Goal: Task Accomplishment & Management: Manage account settings

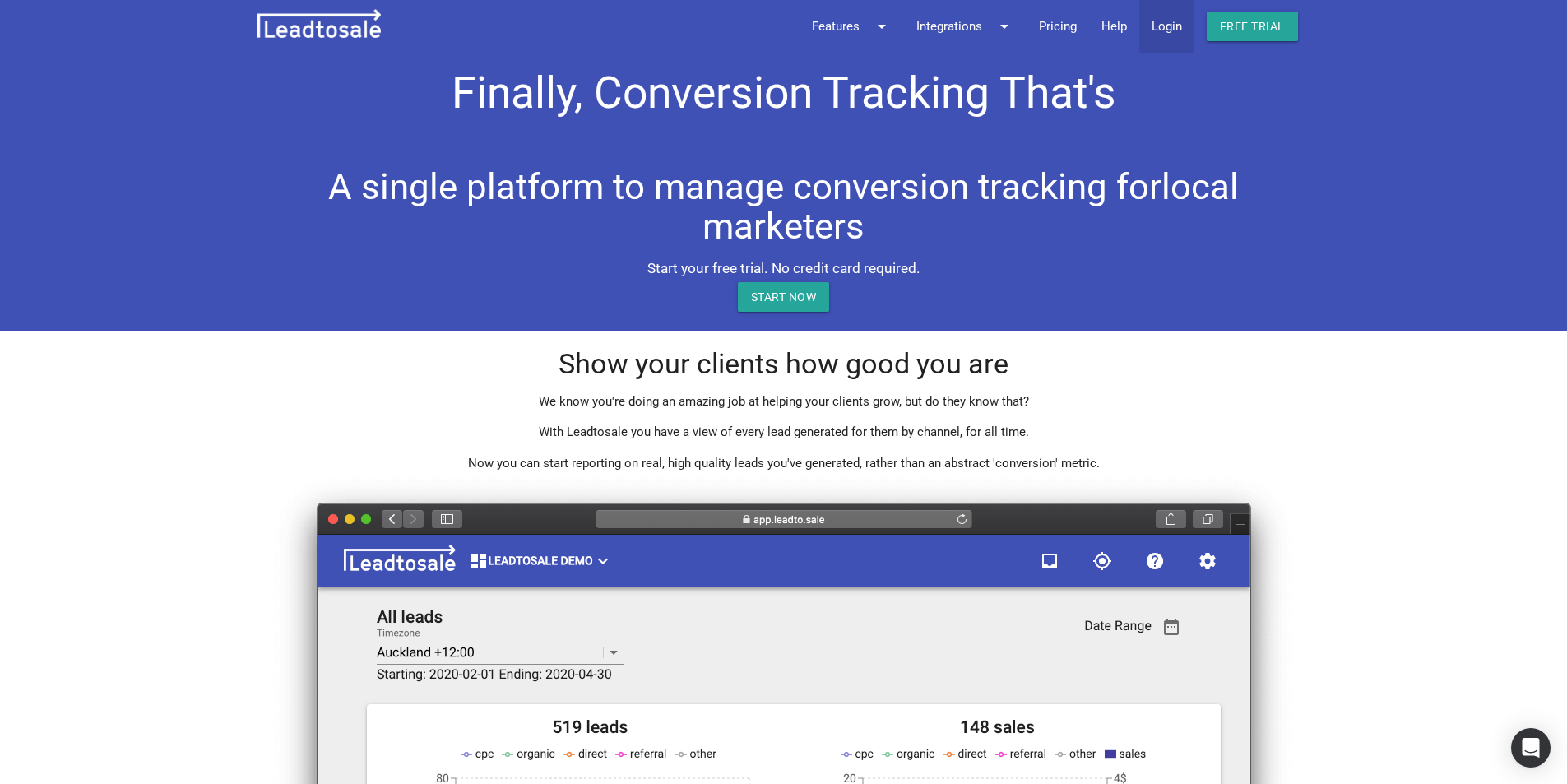
click at [1171, 30] on link "Login" at bounding box center [1167, 26] width 55 height 53
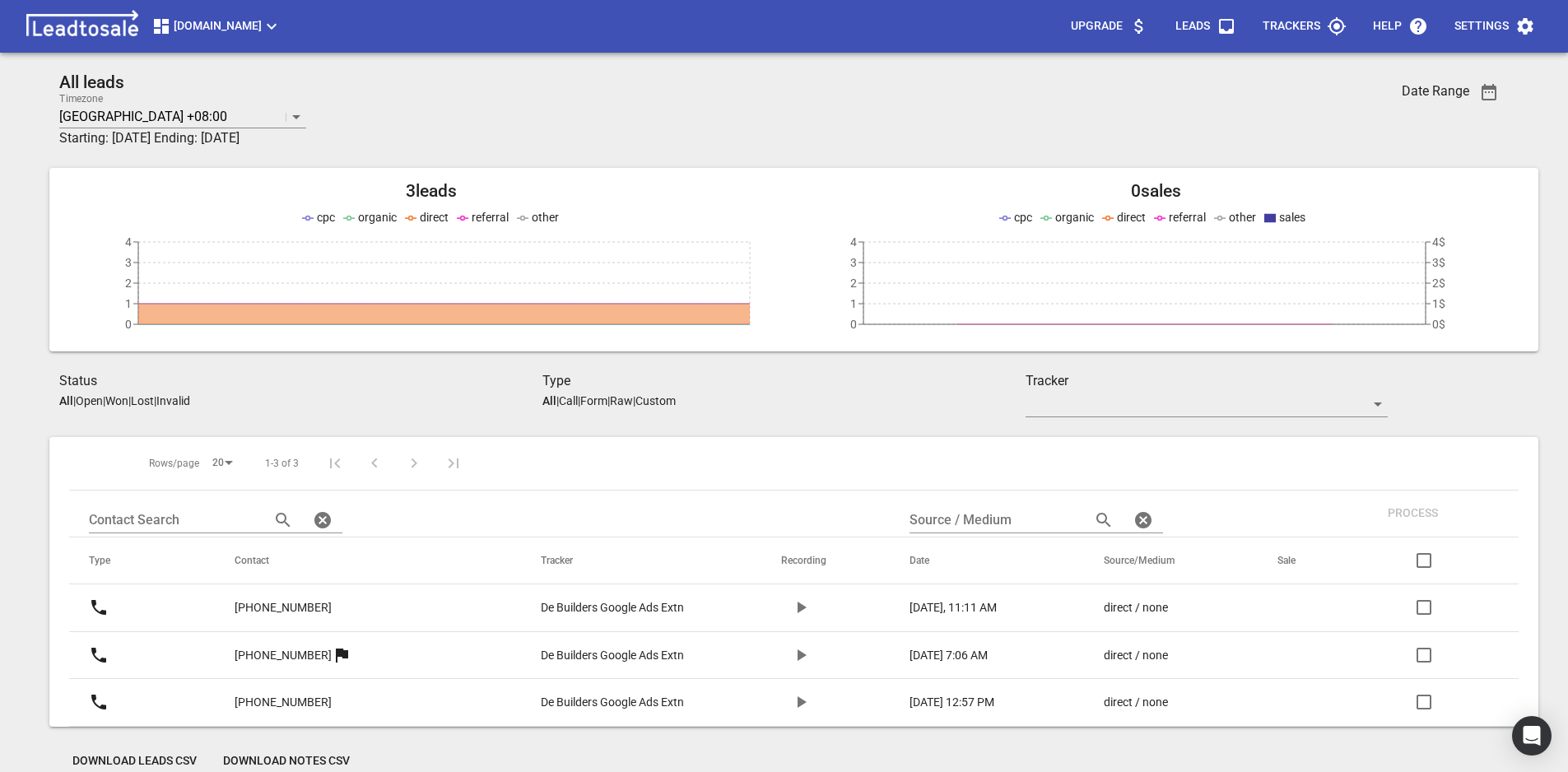
click at [275, 30] on span "[DOMAIN_NAME]" at bounding box center [217, 26] width 130 height 20
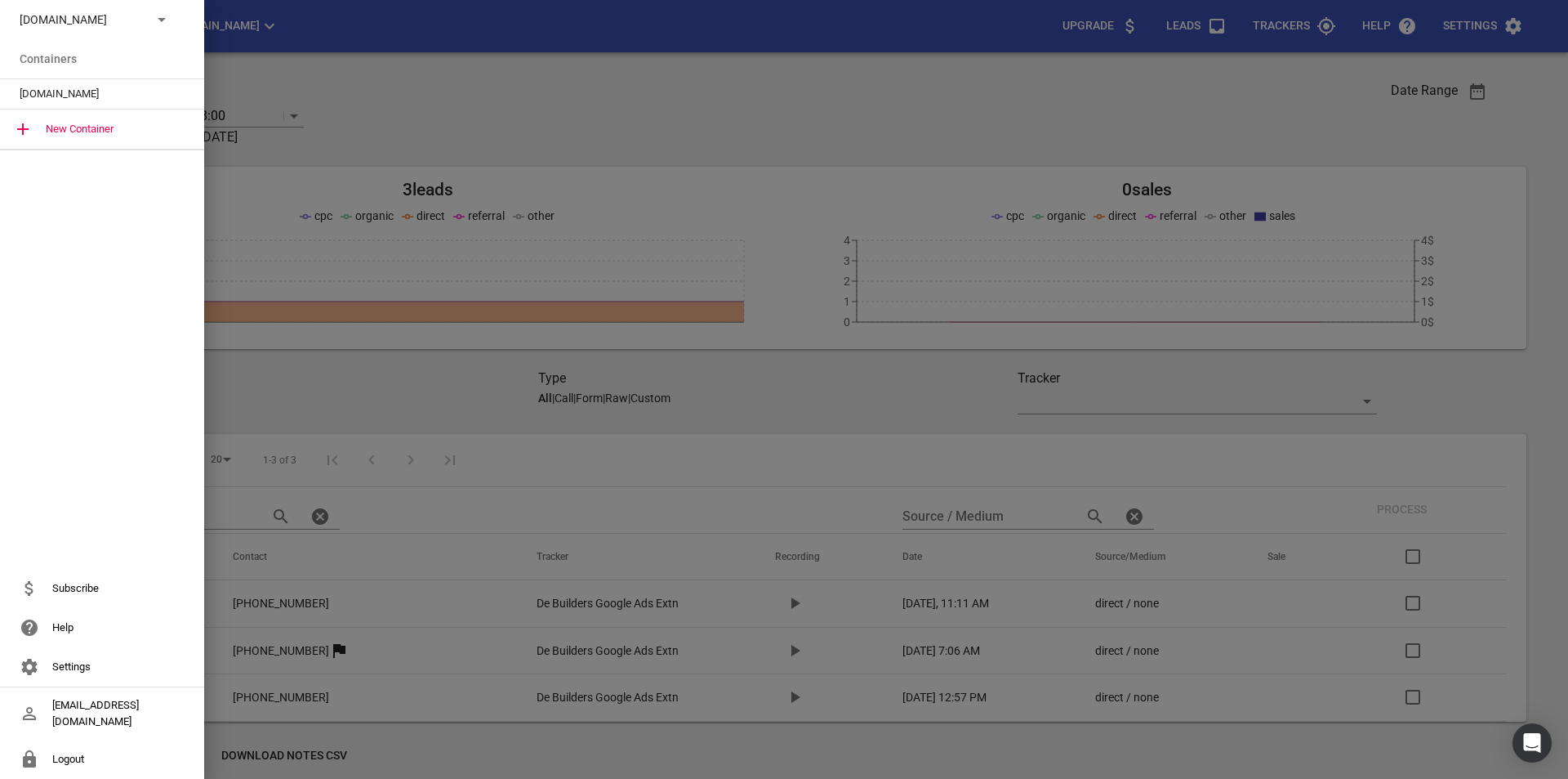
click at [119, 25] on p "[DOMAIN_NAME]" at bounding box center [79, 20] width 119 height 17
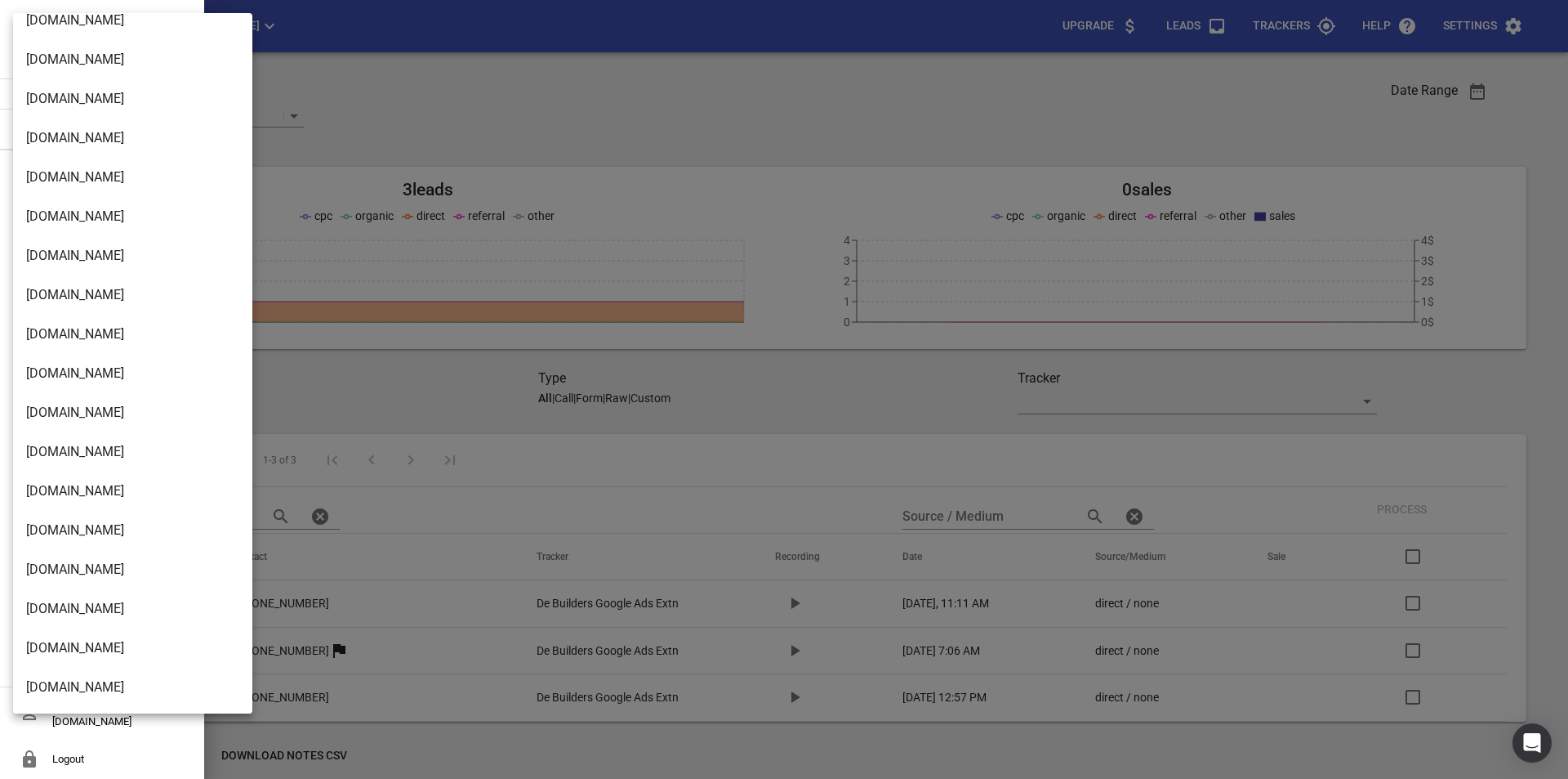
scroll to position [2094, 0]
click at [130, 493] on li "[DOMAIN_NAME]" at bounding box center [139, 494] width 252 height 39
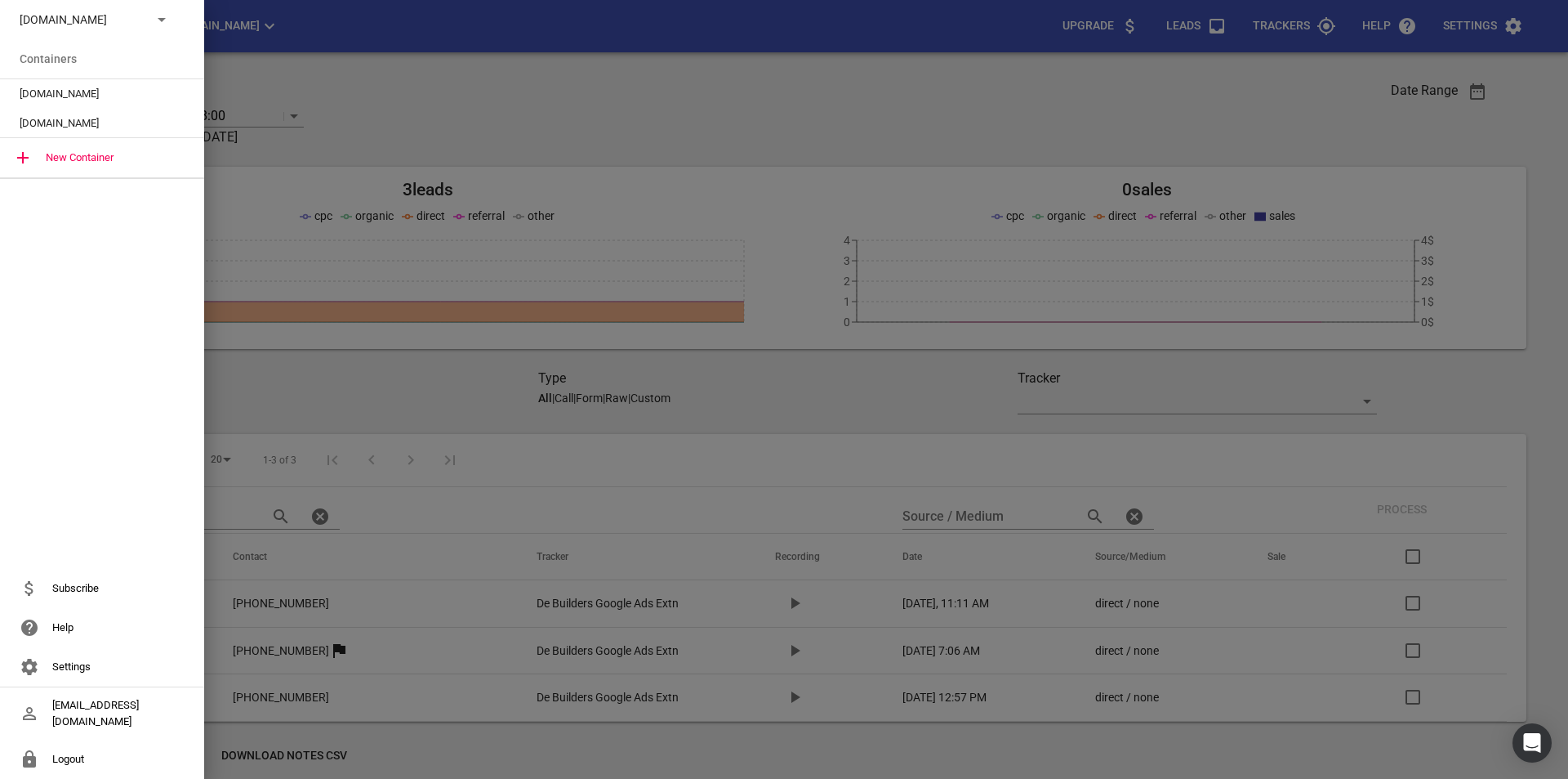
click at [117, 120] on span "[DOMAIN_NAME]" at bounding box center [96, 124] width 152 height 16
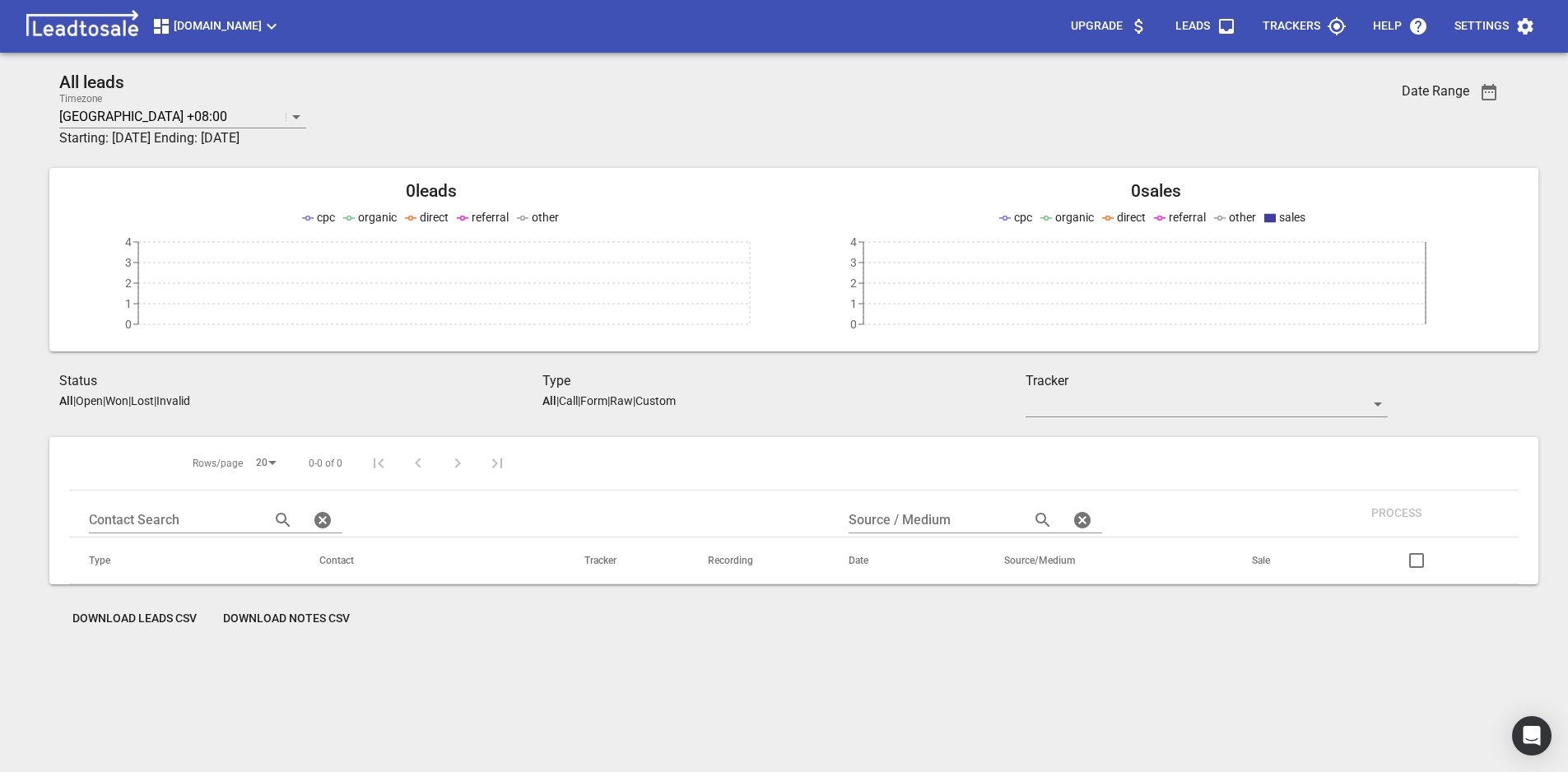
click at [282, 30] on span "[DOMAIN_NAME]" at bounding box center [217, 26] width 130 height 20
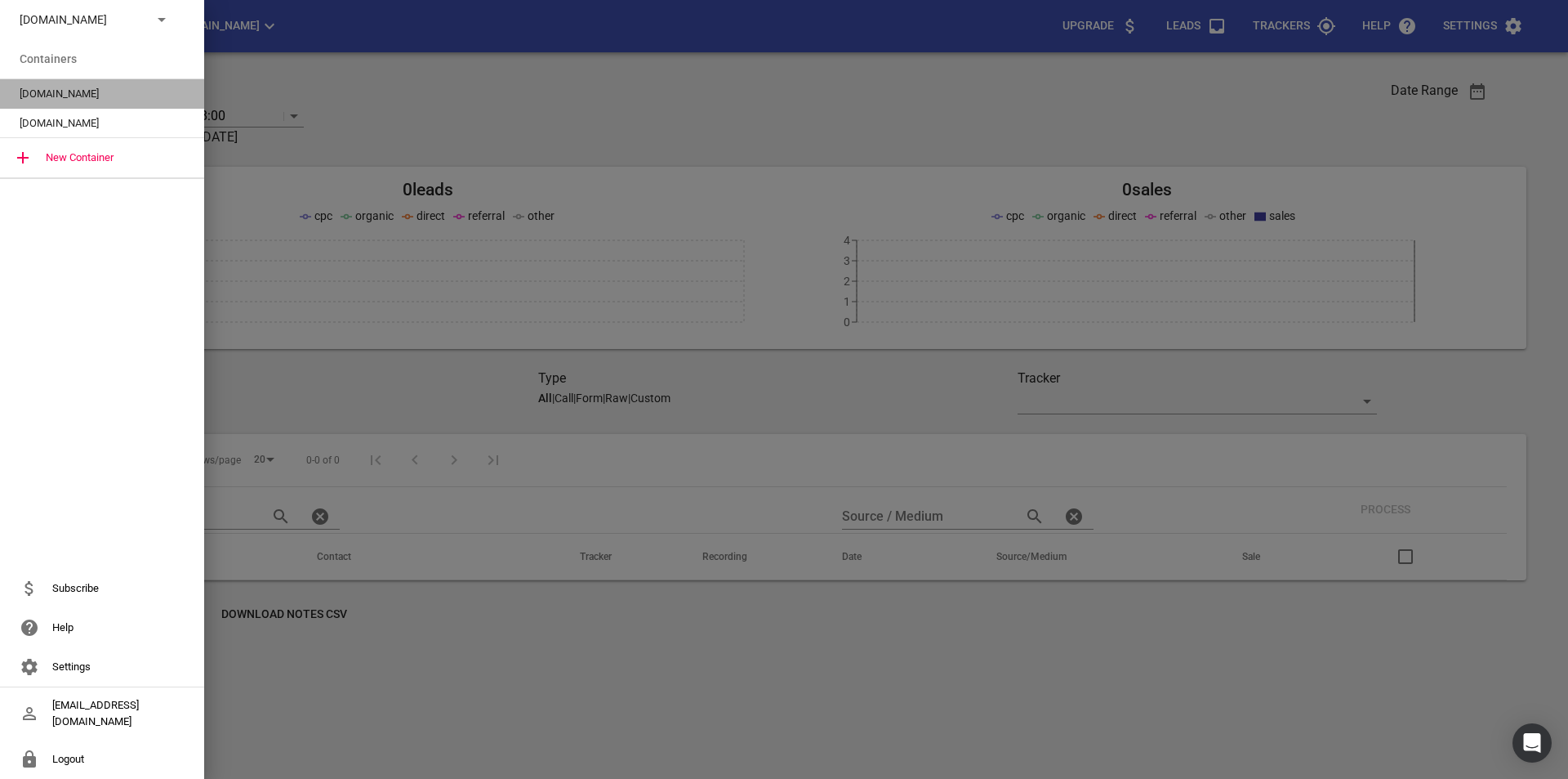
click at [123, 89] on span "[DOMAIN_NAME]" at bounding box center [96, 94] width 152 height 16
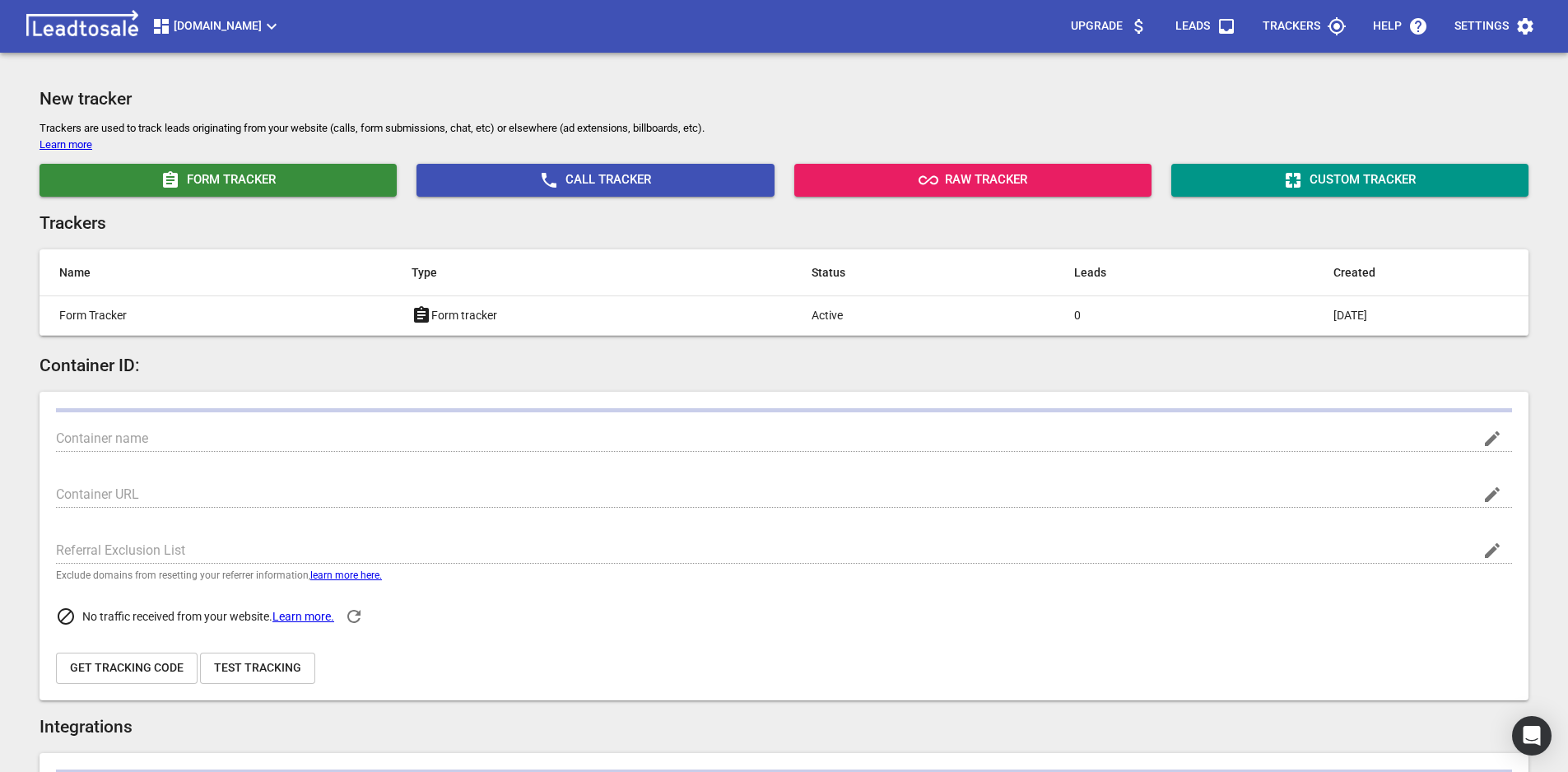
type input "[DOMAIN_NAME]"
type input "[URL][DOMAIN_NAME]"
type input "G-PC9C76S30F"
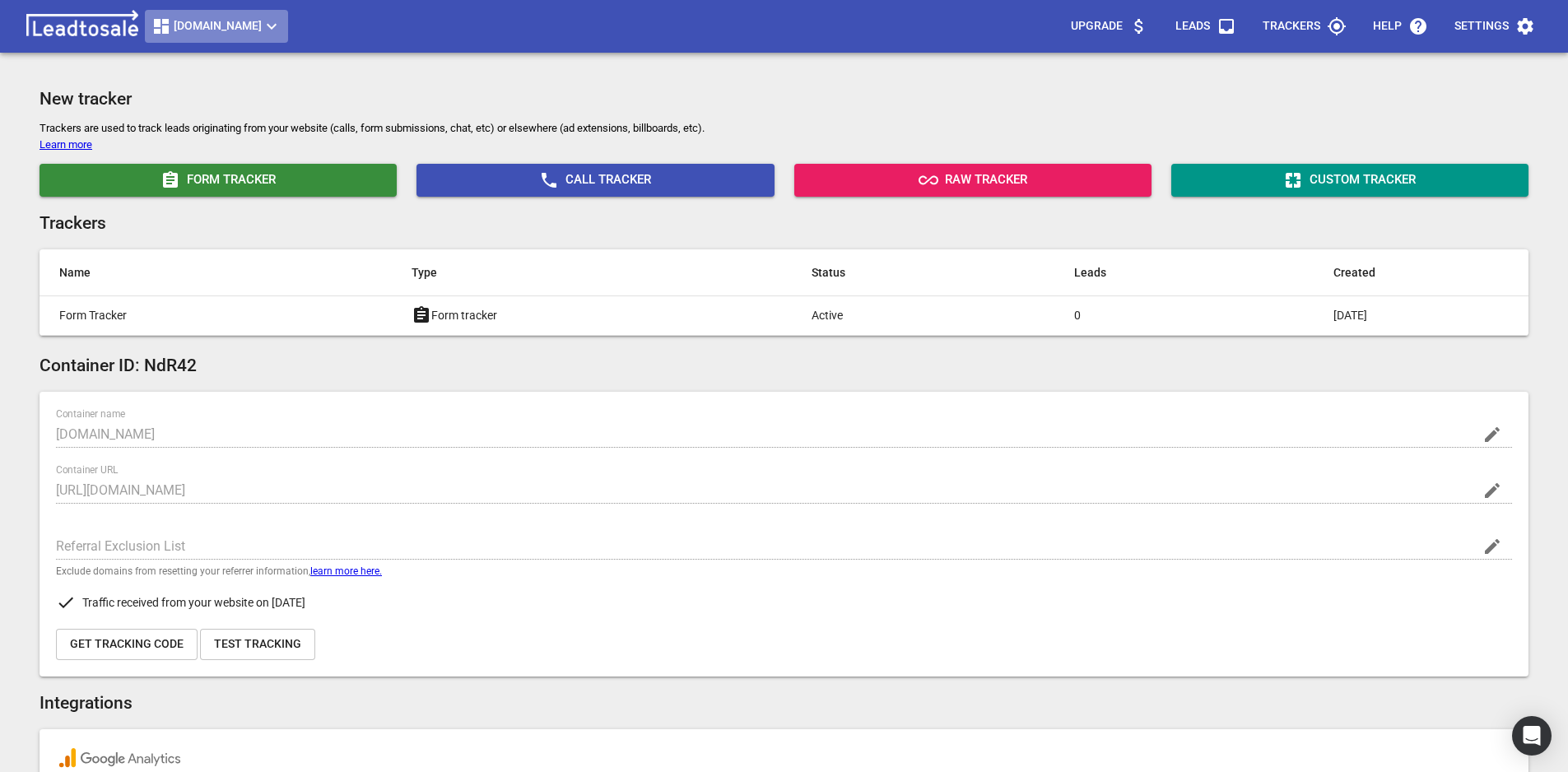
click at [237, 15] on button "[DOMAIN_NAME]" at bounding box center [217, 26] width 143 height 33
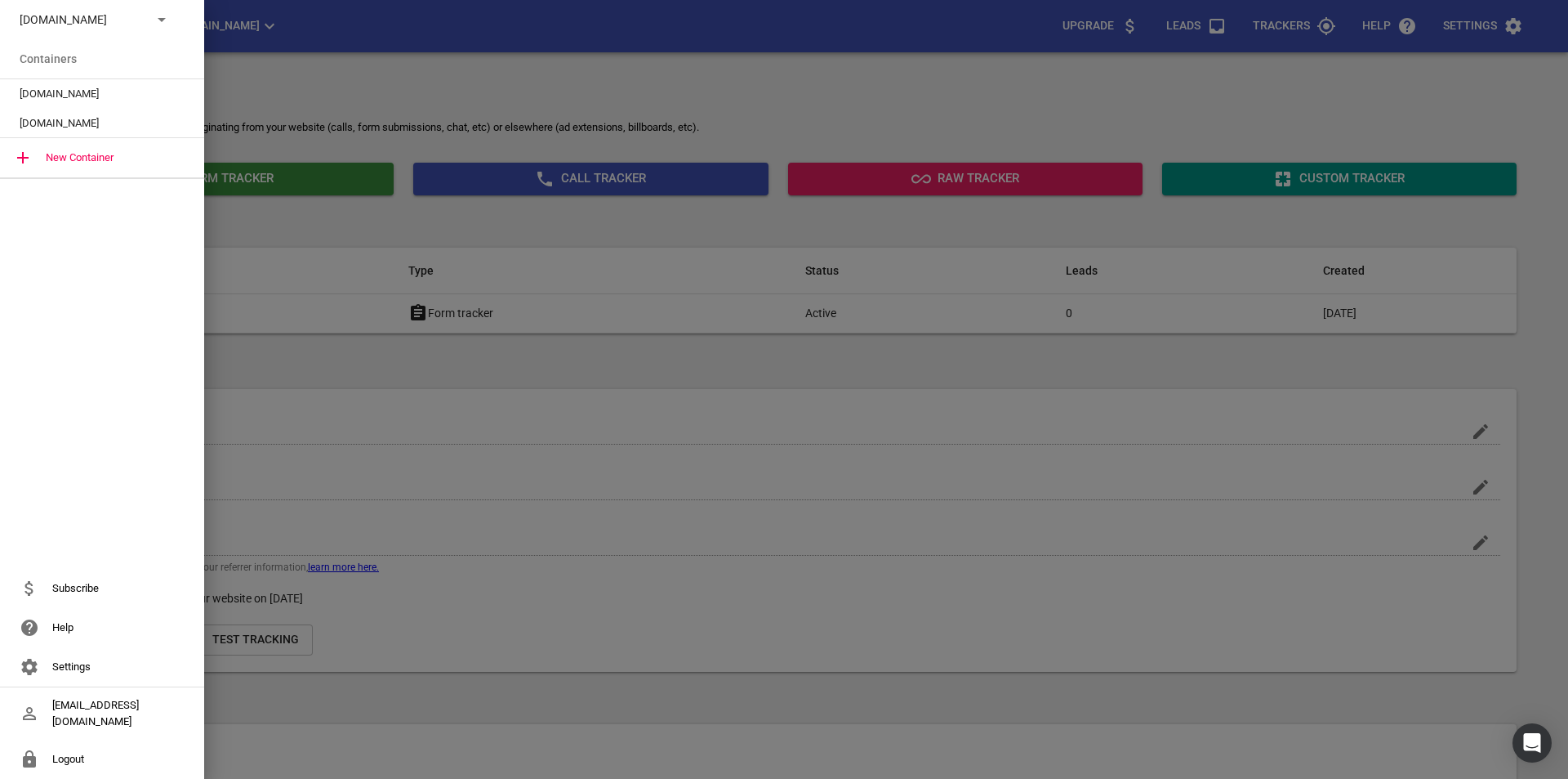
click at [102, 88] on span "[DOMAIN_NAME]" at bounding box center [96, 94] width 152 height 16
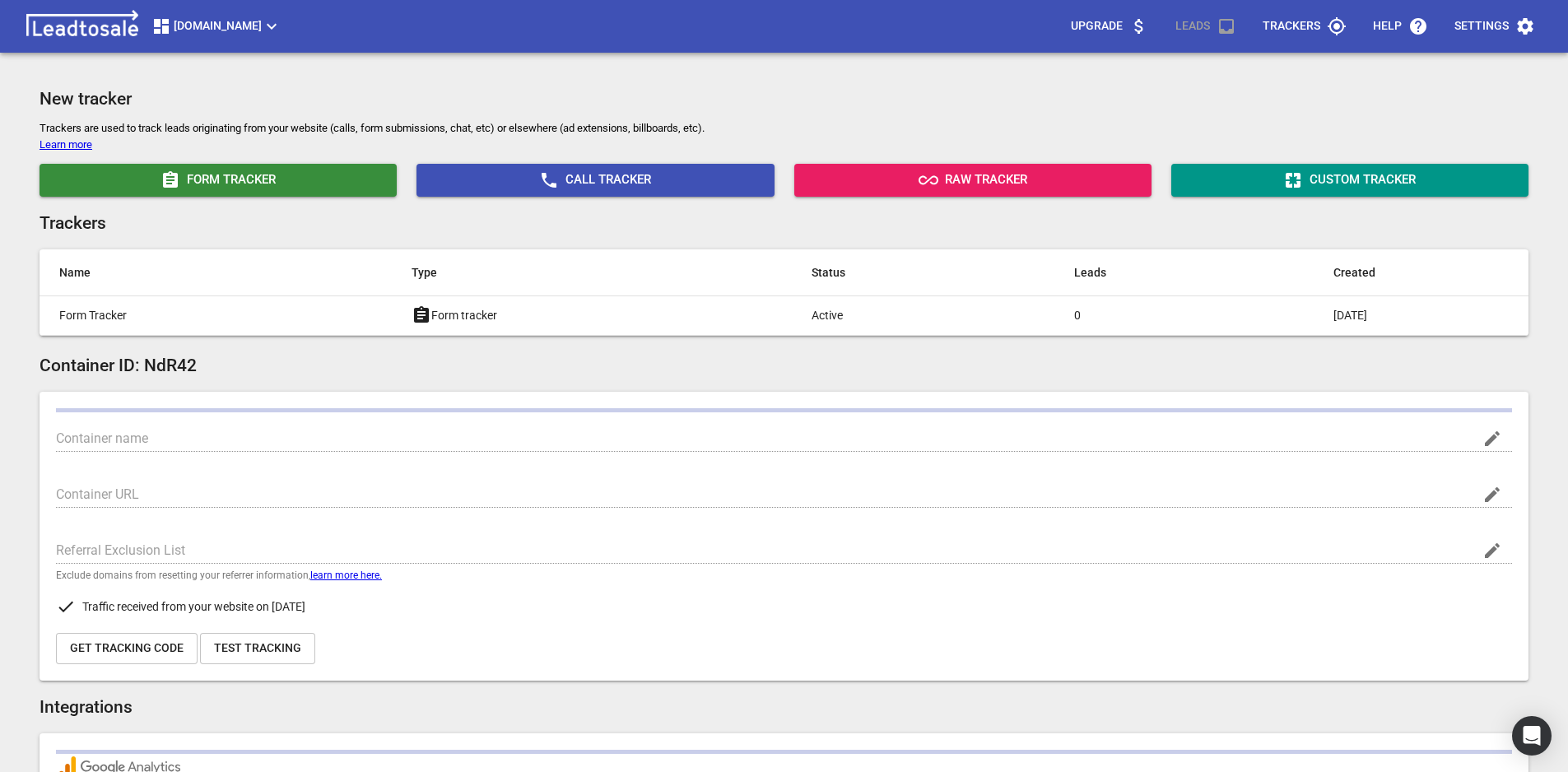
type input "[DOMAIN_NAME]"
type input "G-PC9C76S30F"
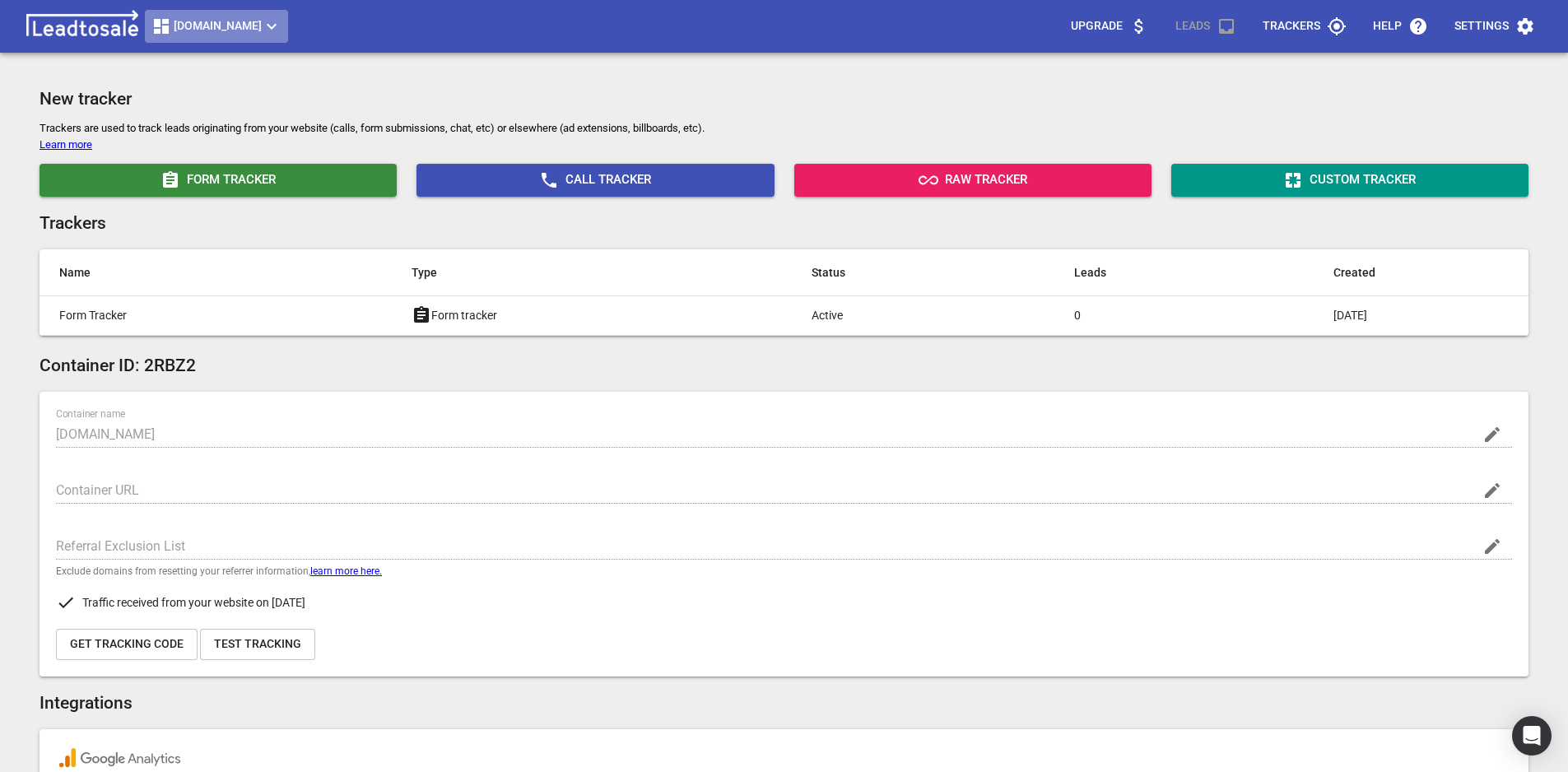
click at [275, 30] on span "[DOMAIN_NAME]" at bounding box center [217, 26] width 130 height 20
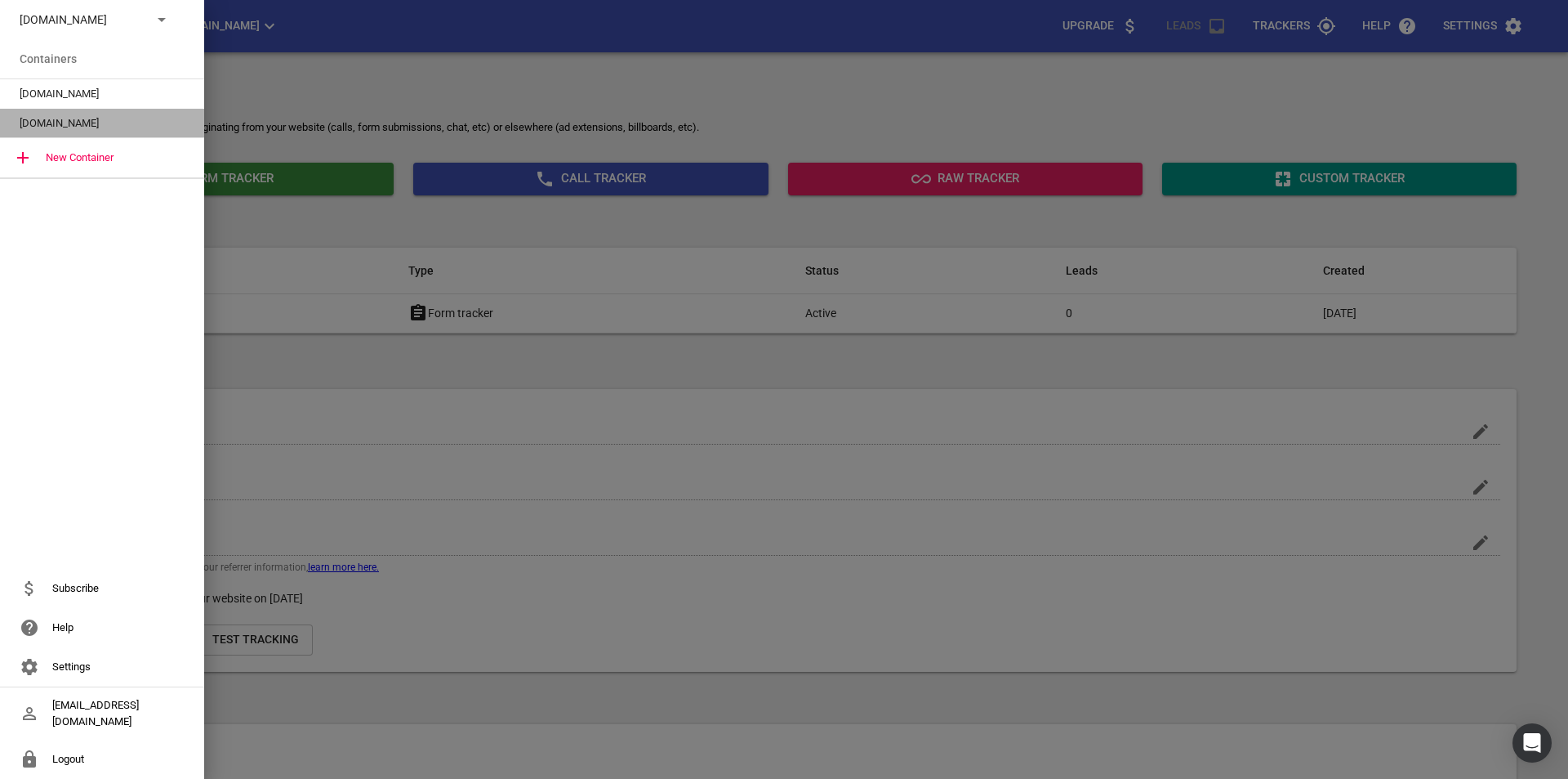
click at [128, 120] on span "[DOMAIN_NAME]" at bounding box center [96, 124] width 152 height 16
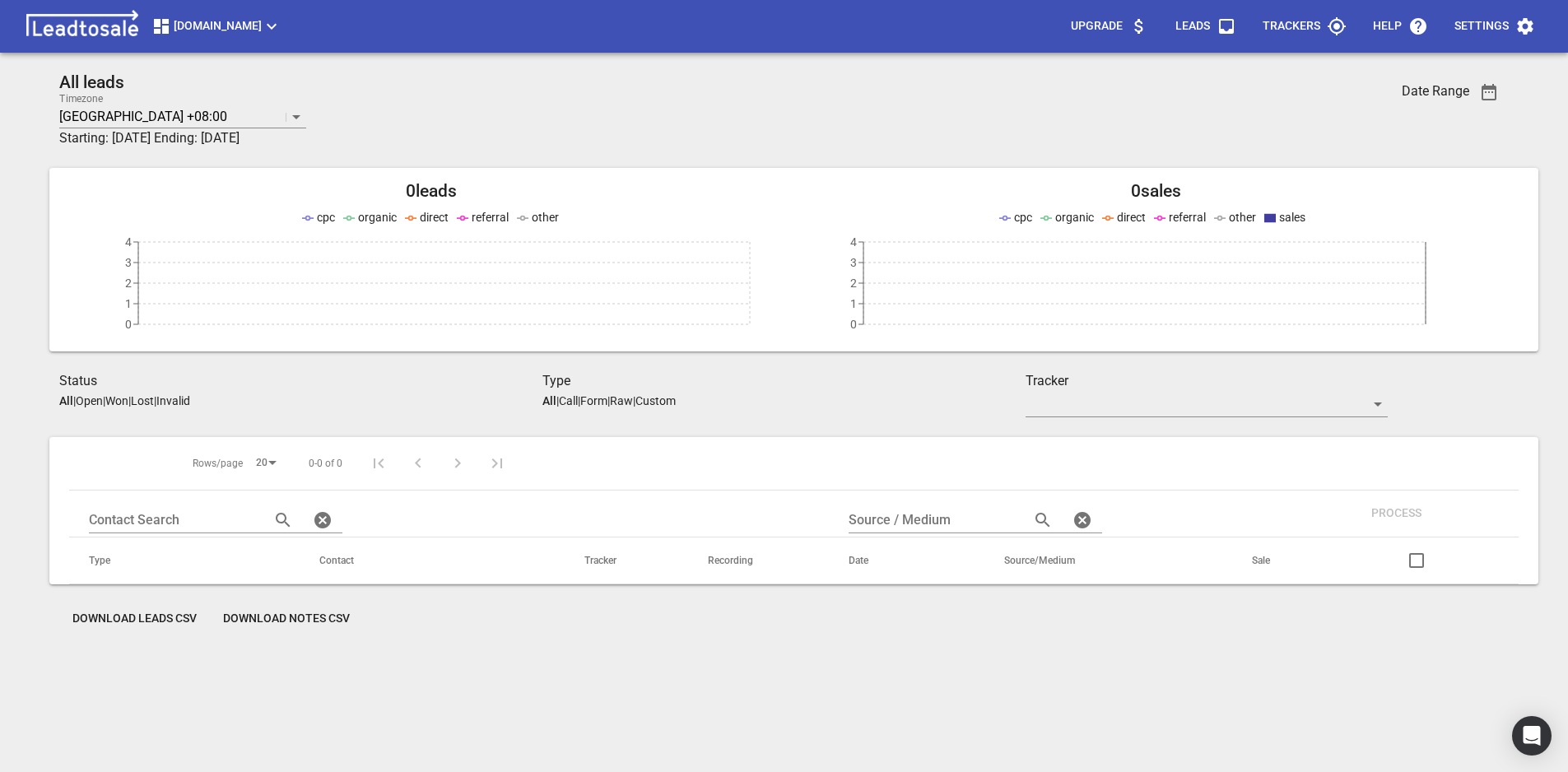
click at [282, 26] on icon "button" at bounding box center [272, 26] width 20 height 20
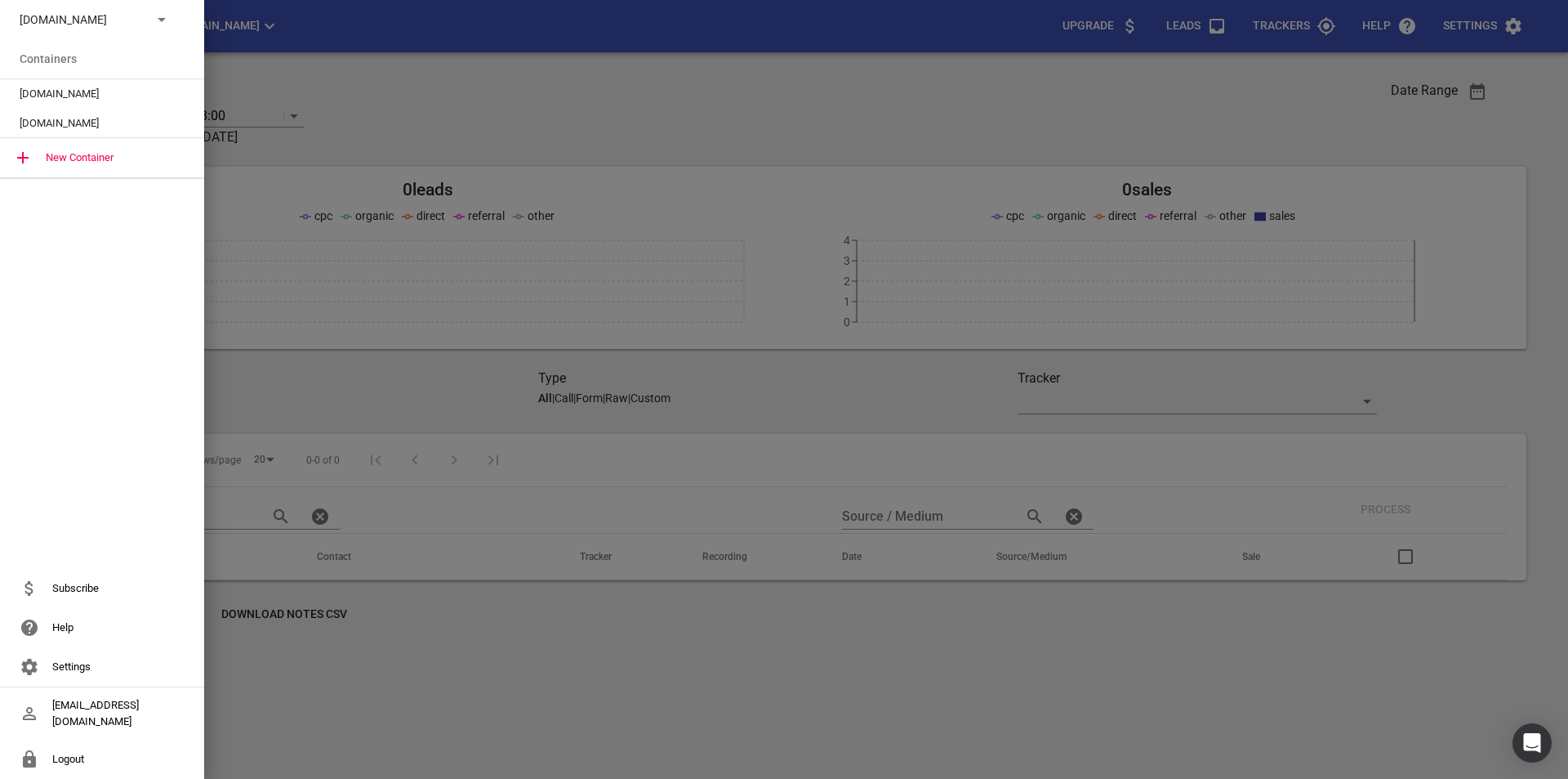
click at [92, 90] on span "[DOMAIN_NAME]" at bounding box center [96, 94] width 152 height 16
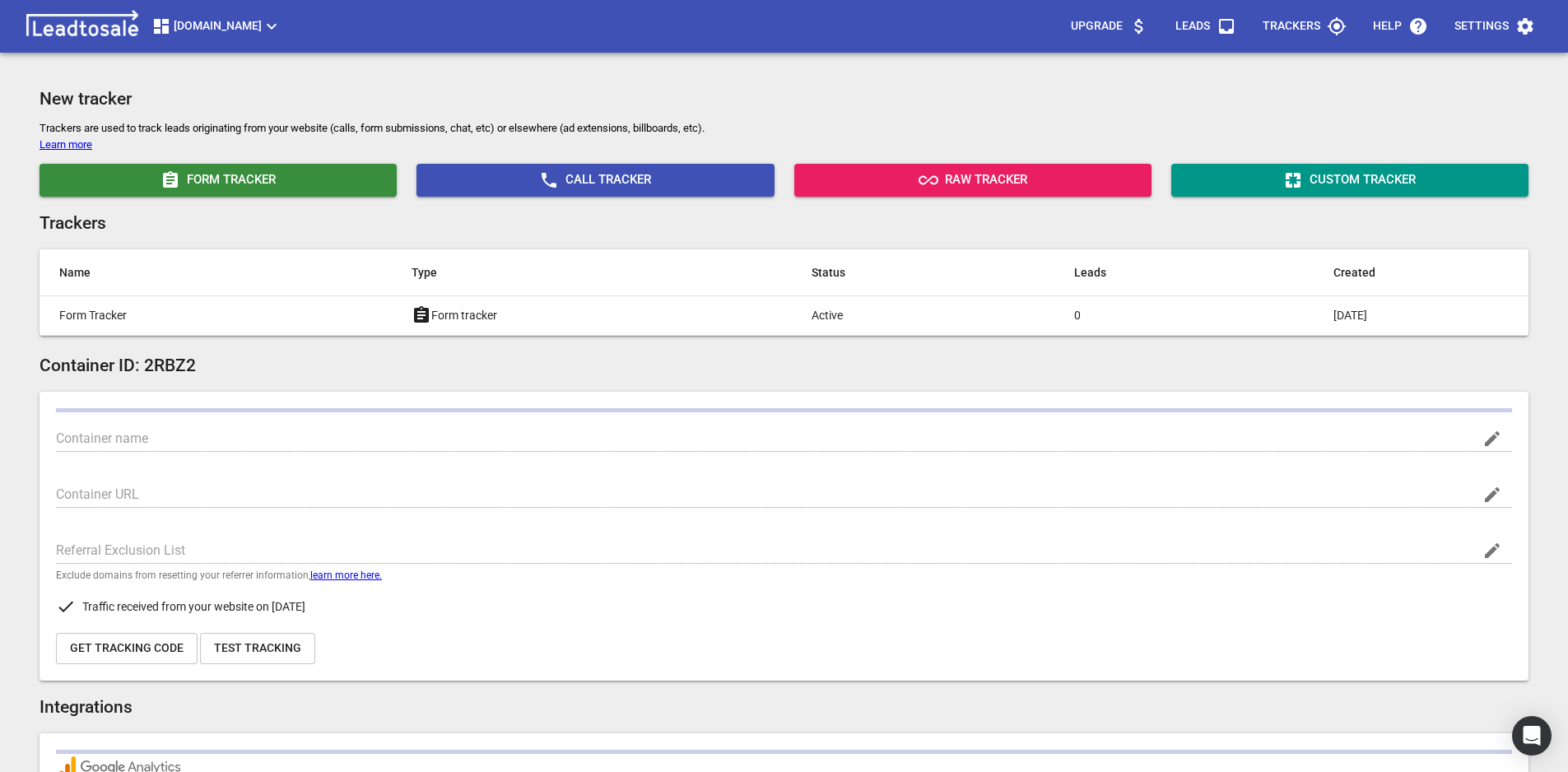
type input "[DOMAIN_NAME]"
type input "[URL][DOMAIN_NAME]"
type input "G-PC9C76S30F"
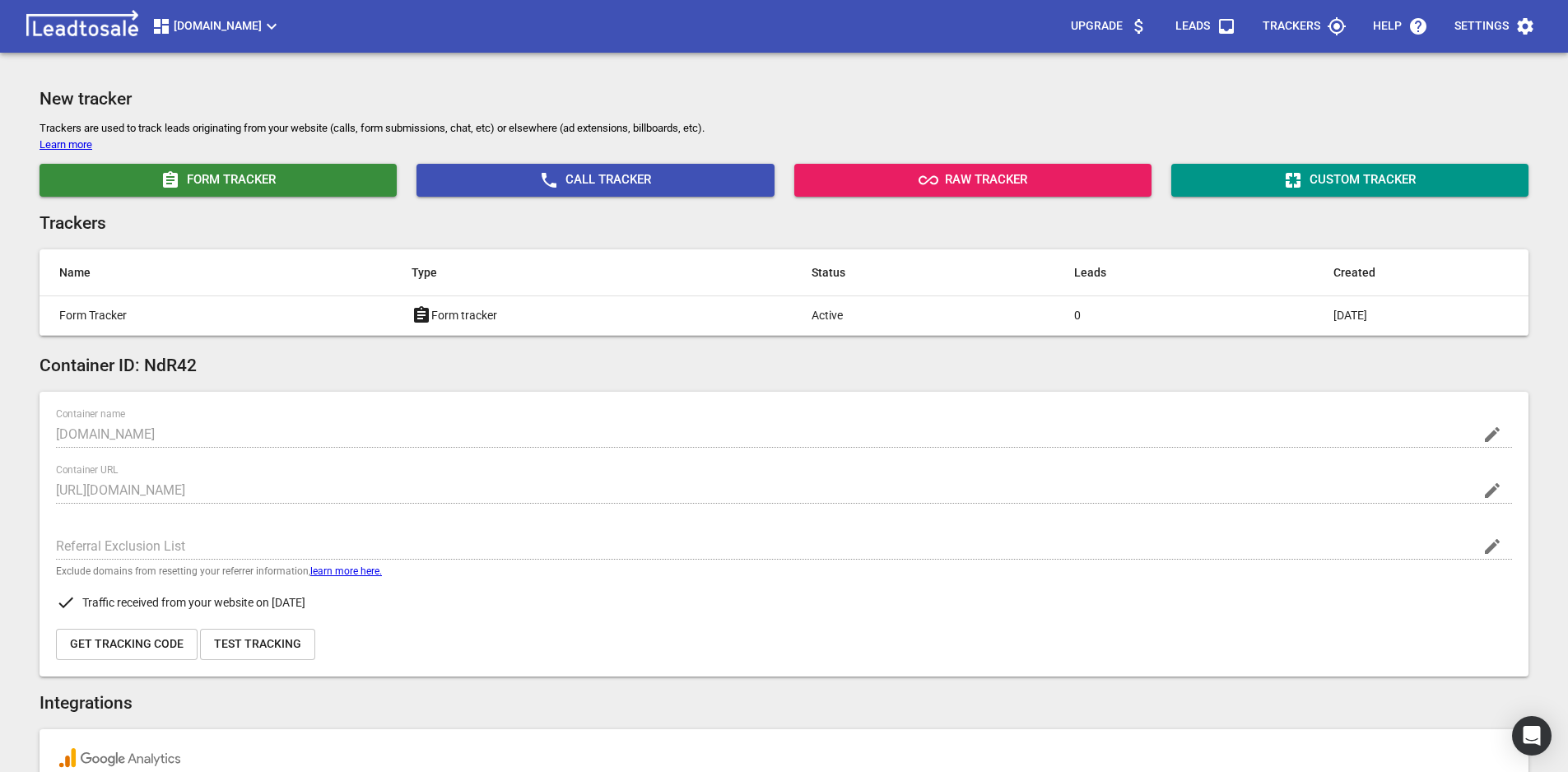
click at [262, 24] on span "[DOMAIN_NAME]" at bounding box center [217, 26] width 130 height 20
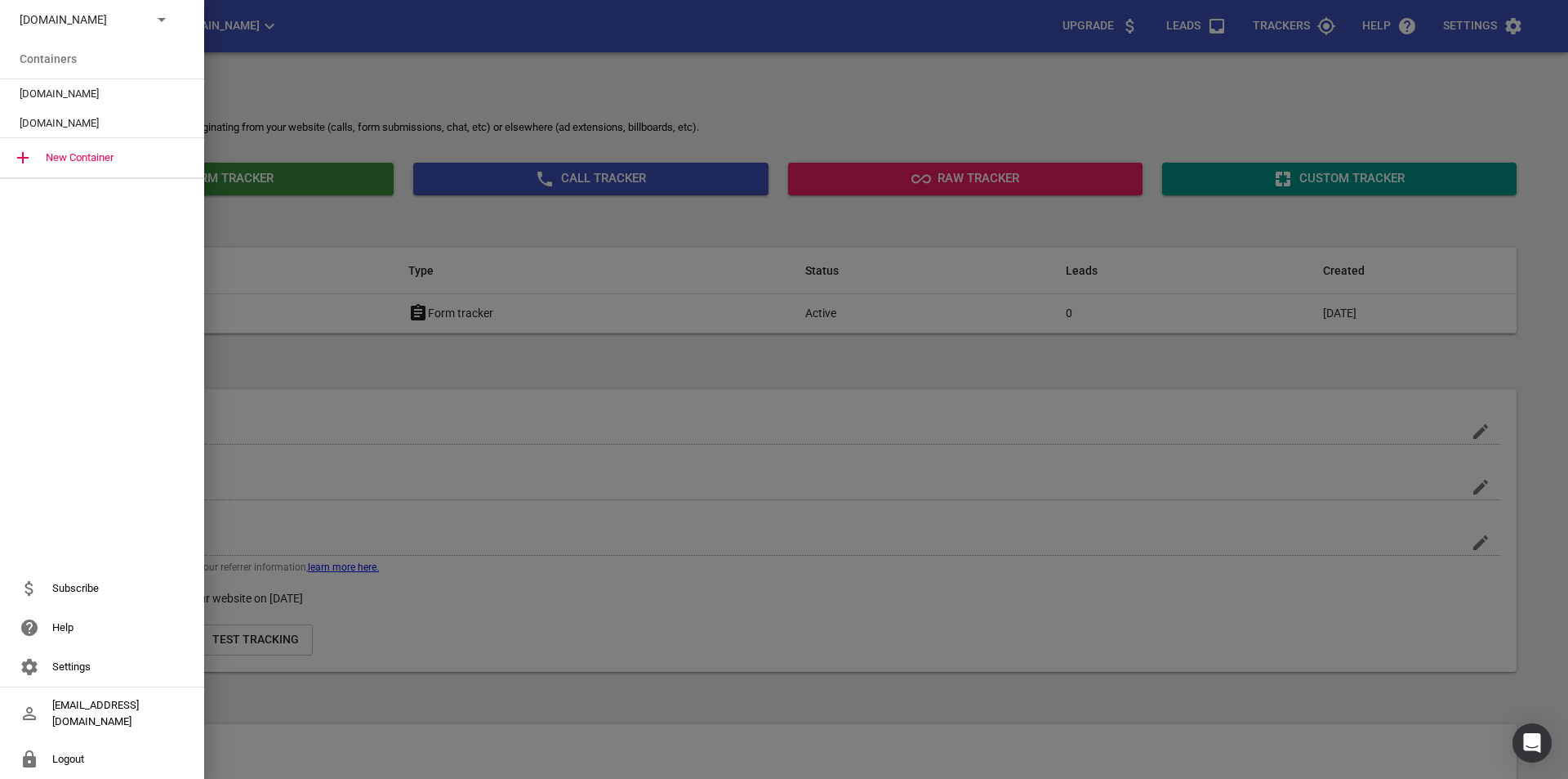
click at [102, 119] on span "[DOMAIN_NAME]" at bounding box center [96, 124] width 152 height 16
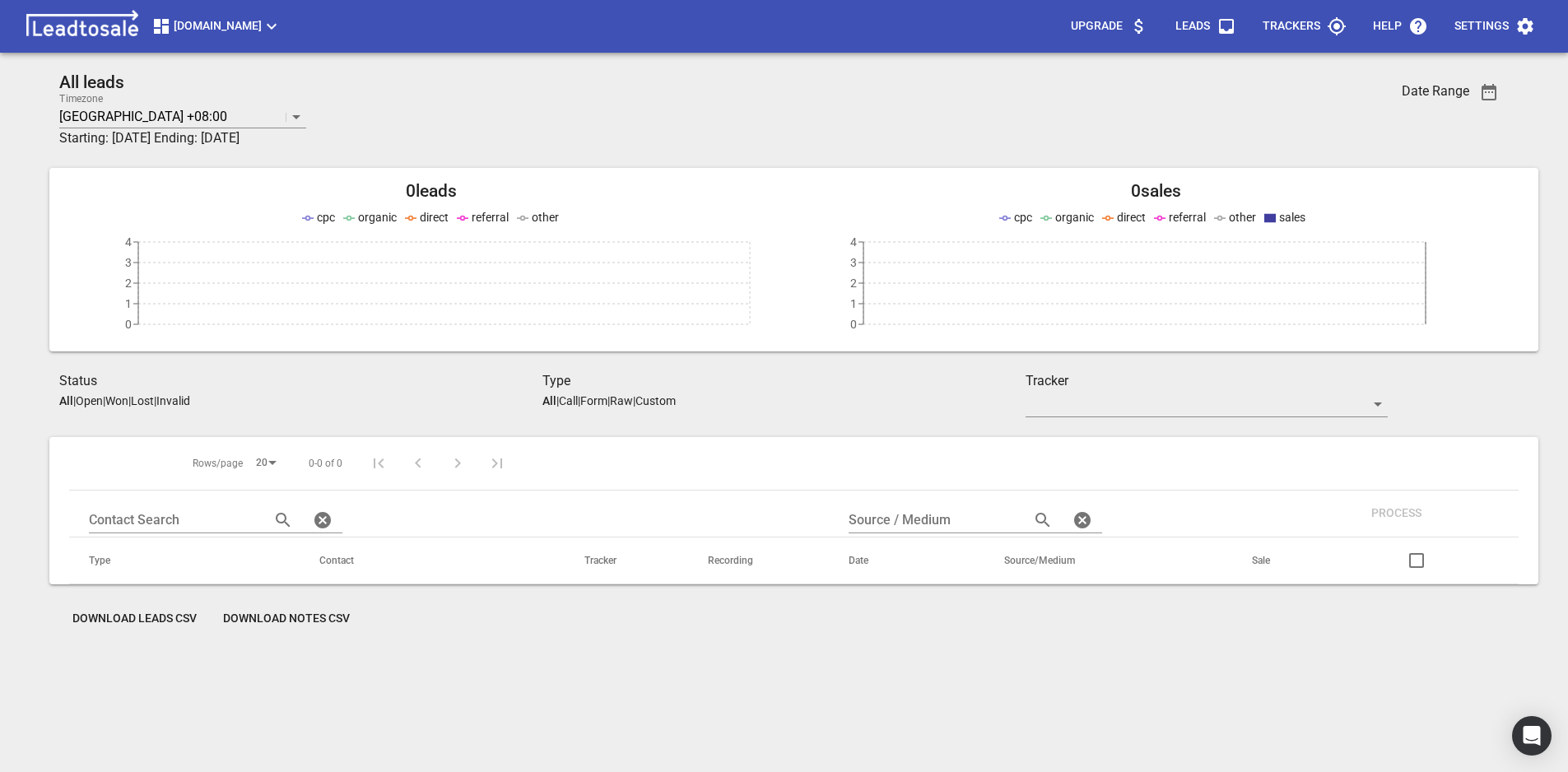
click at [282, 24] on span "[DOMAIN_NAME]" at bounding box center [217, 26] width 130 height 20
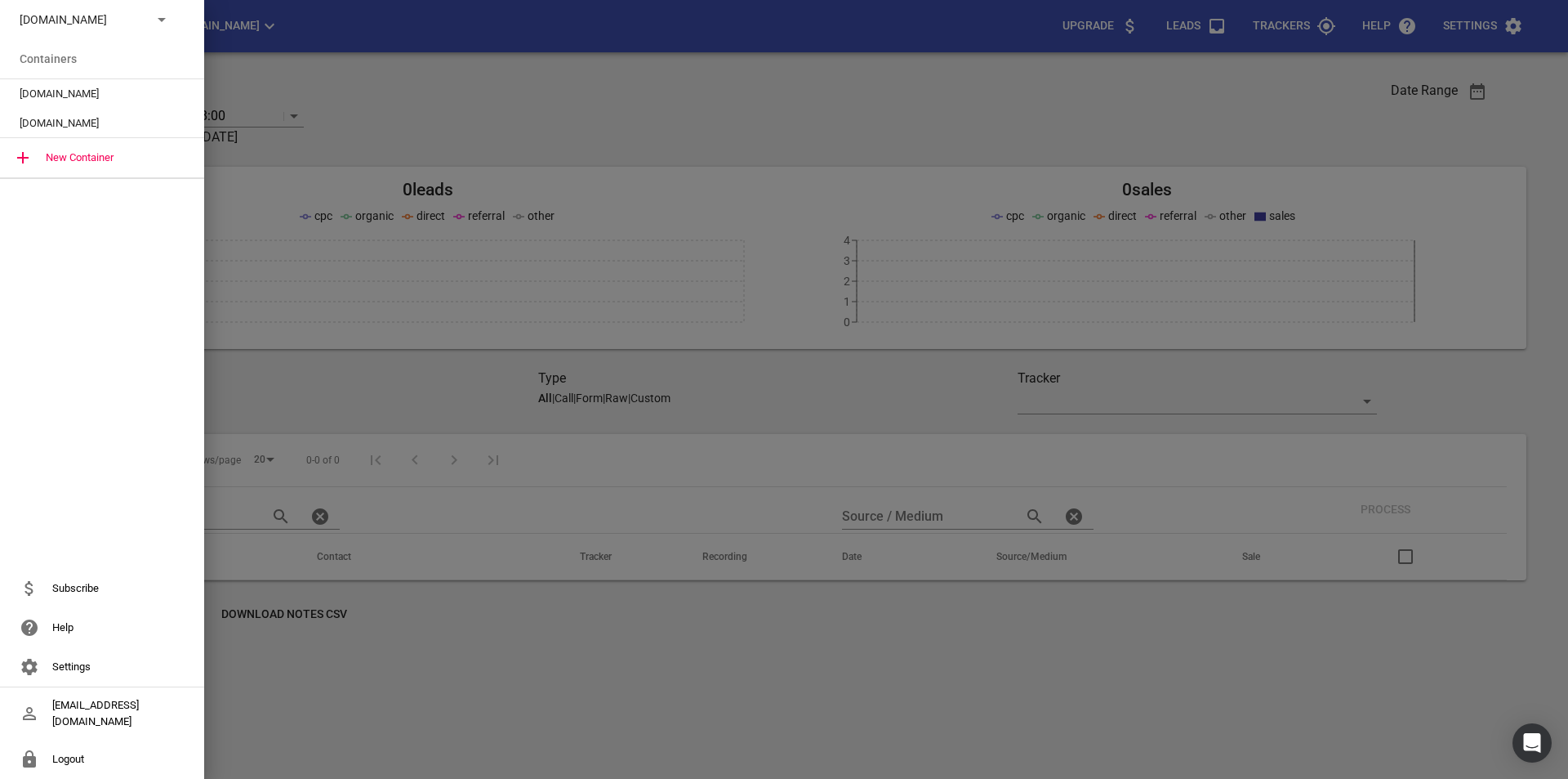
click at [126, 120] on span "[DOMAIN_NAME]" at bounding box center [96, 124] width 152 height 16
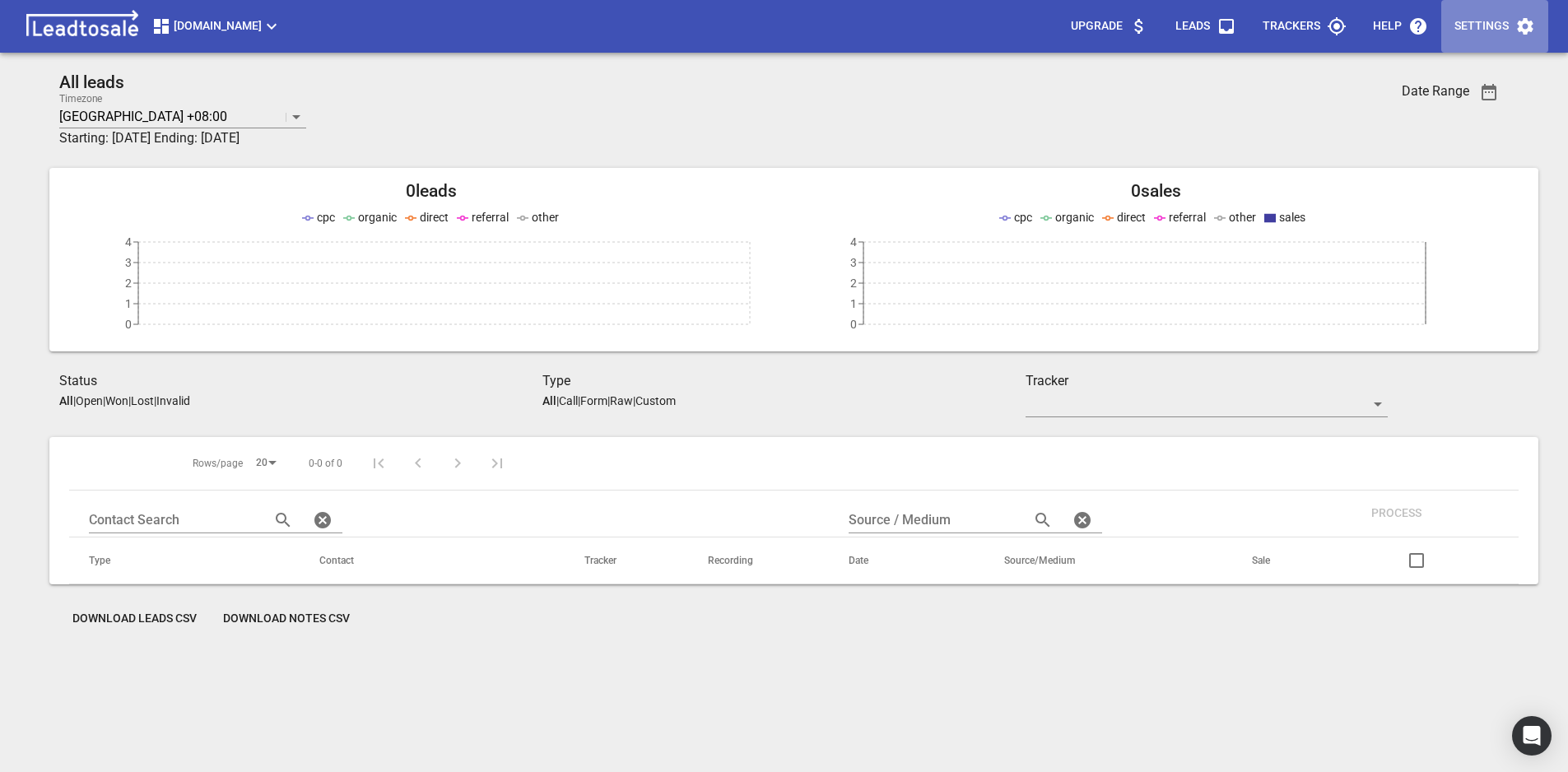
click at [1516, 35] on icon "button" at bounding box center [1525, 26] width 20 height 20
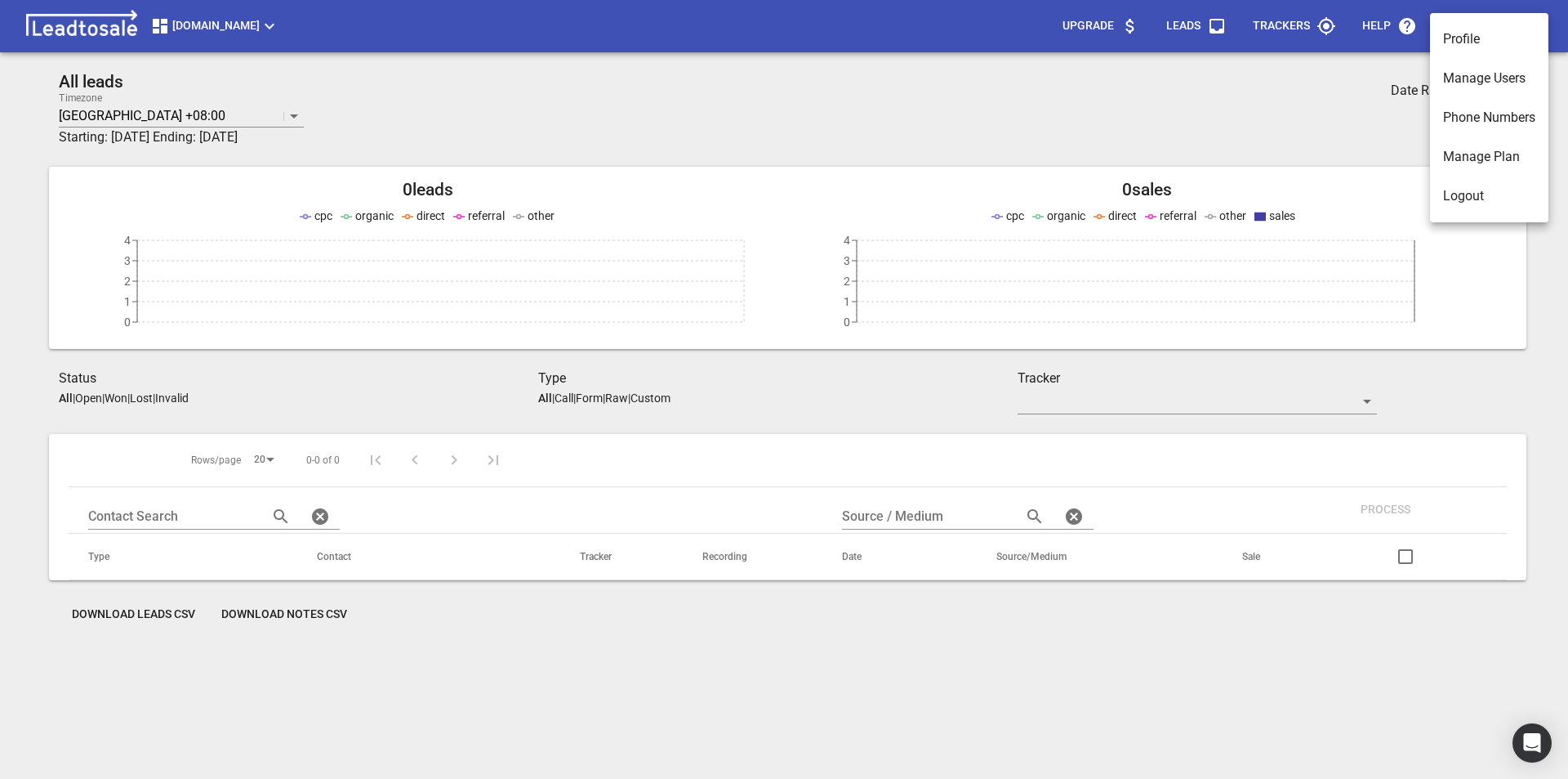
click at [1300, 119] on div at bounding box center [784, 390] width 1568 height 779
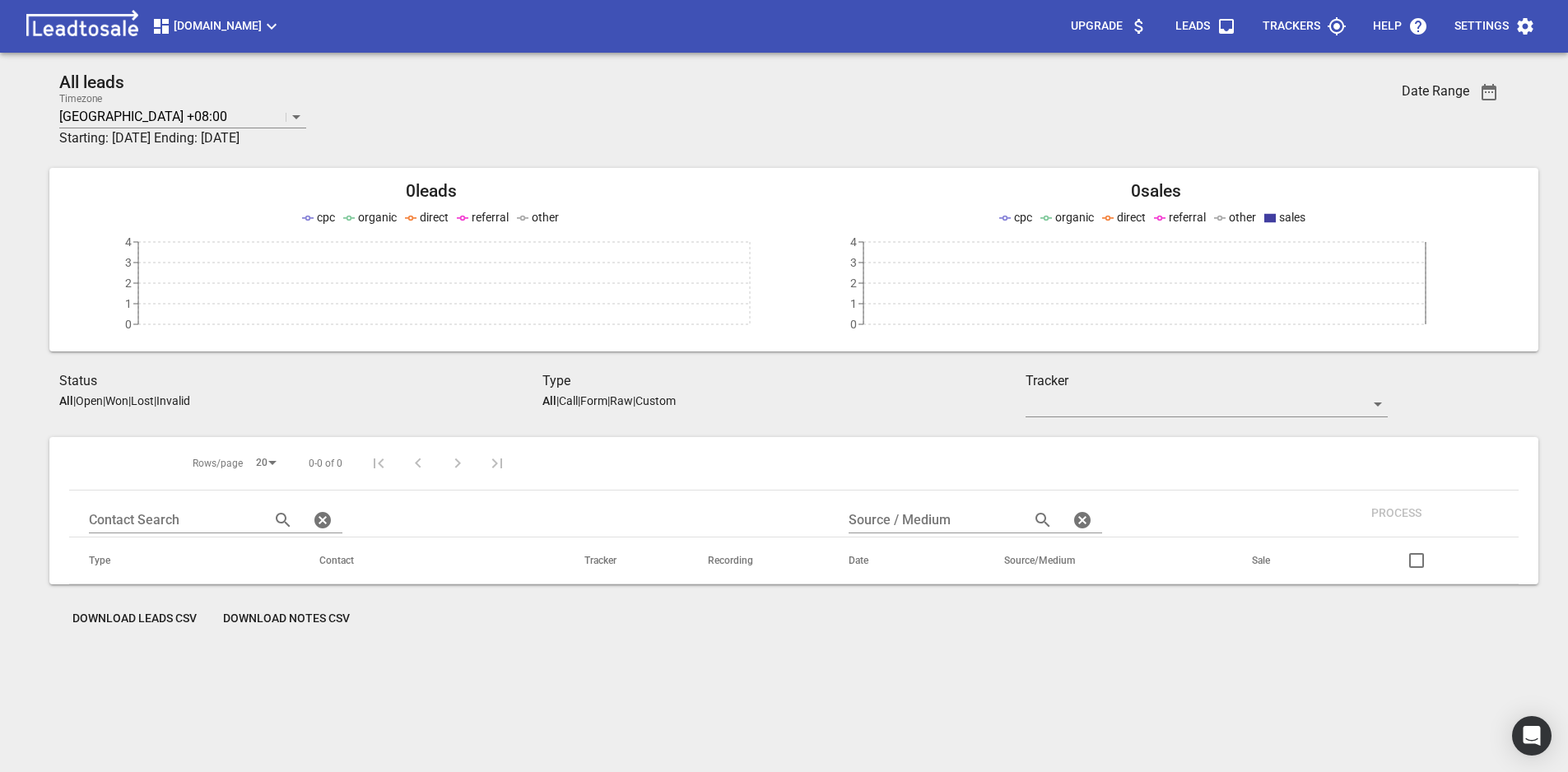
click at [282, 27] on icon "button" at bounding box center [272, 26] width 20 height 20
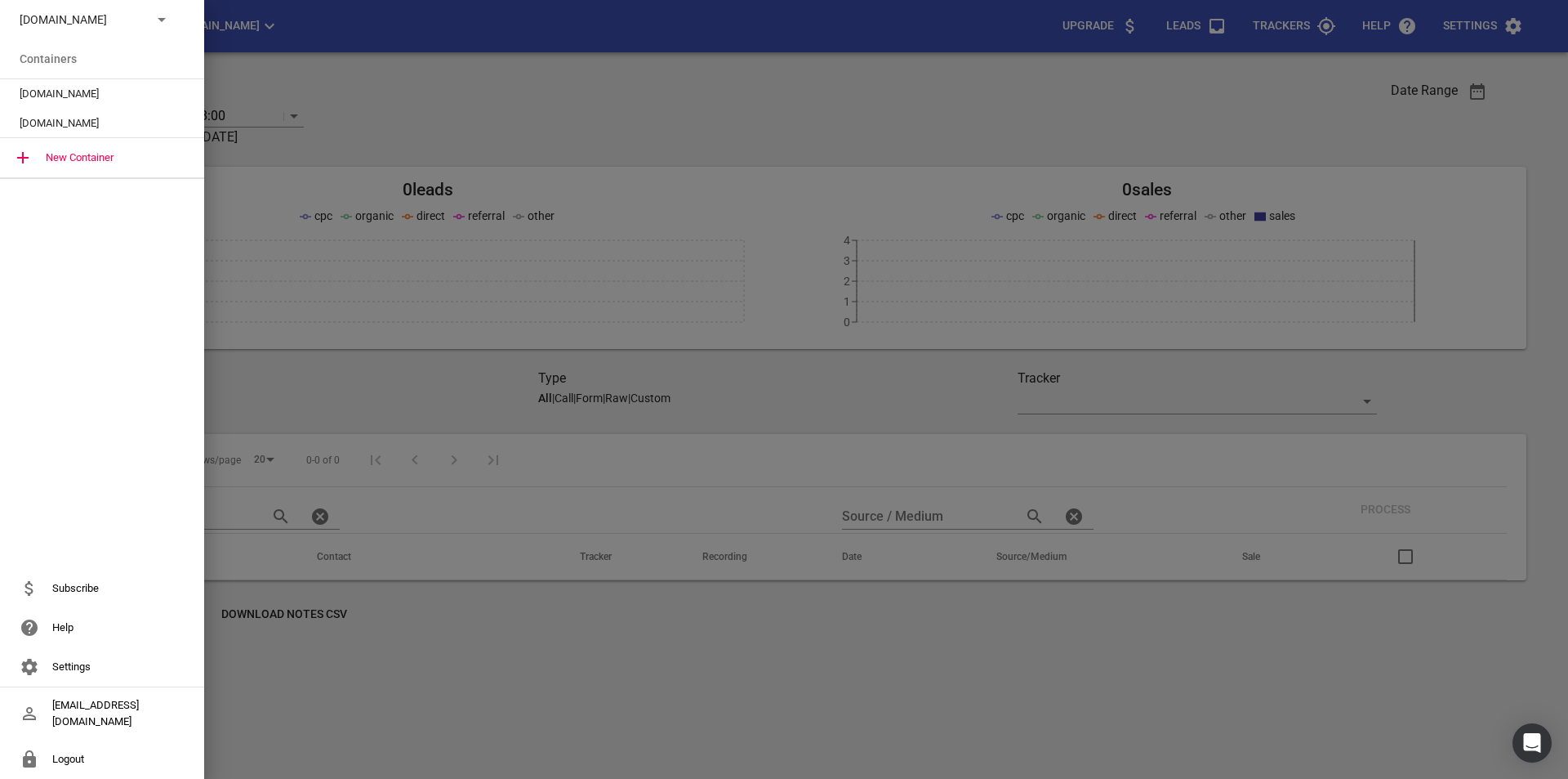
click at [166, 24] on icon at bounding box center [162, 20] width 20 height 20
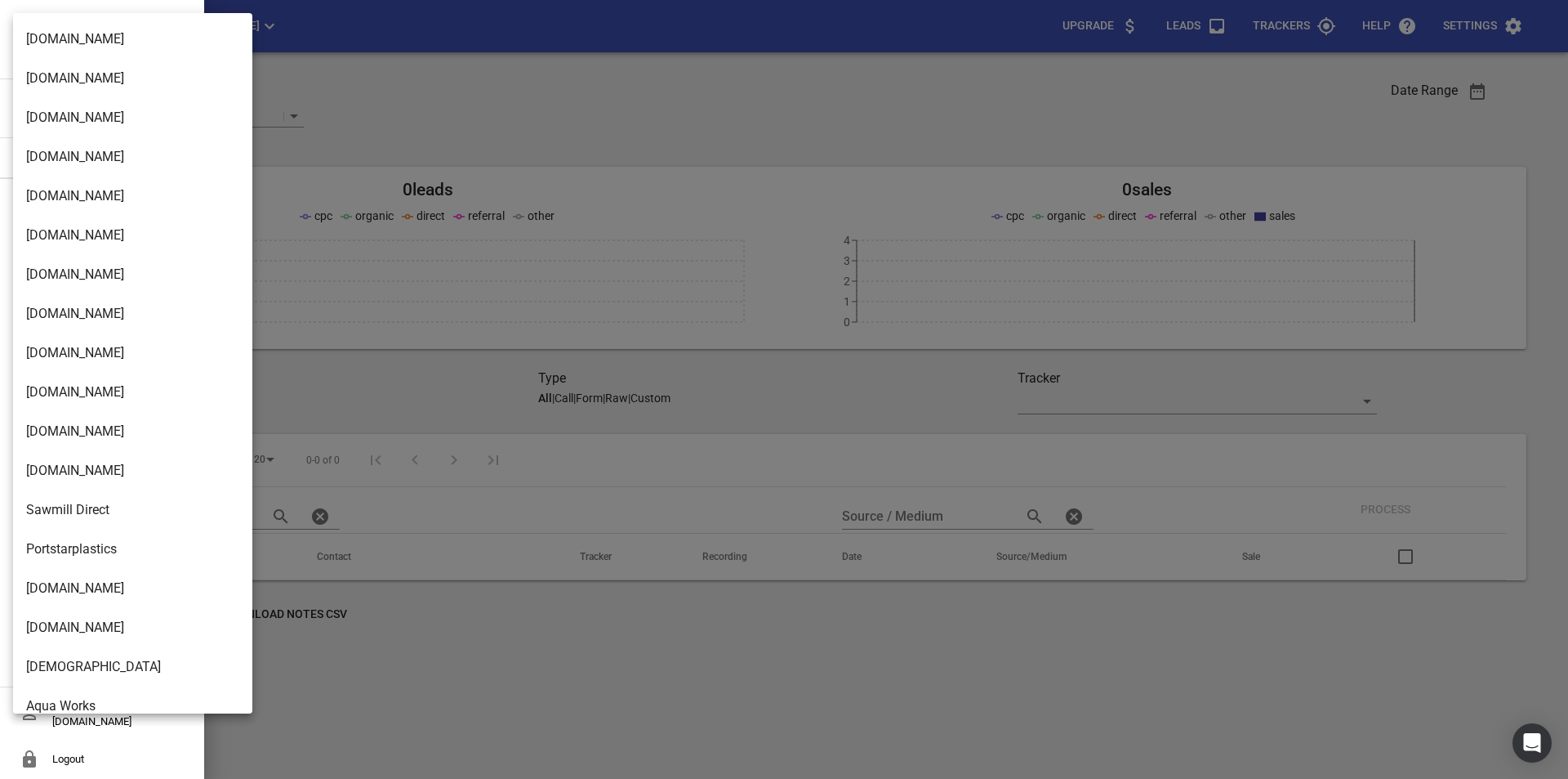
scroll to position [2176, 0]
